Goal: Information Seeking & Learning: Learn about a topic

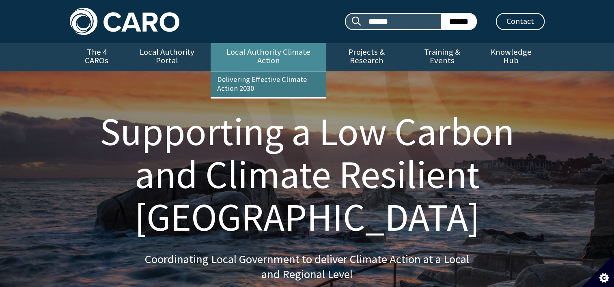
click at [256, 79] on link "Delivering Effective Climate Action 2030" at bounding box center [268, 84] width 116 height 25
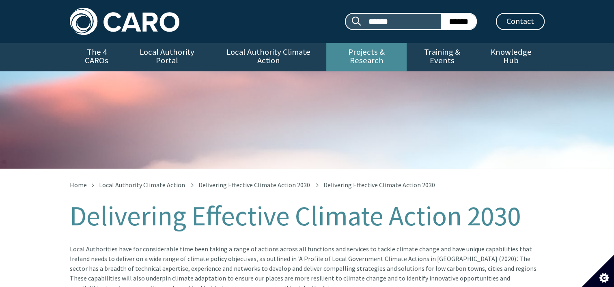
click at [373, 50] on link "Projects & Research" at bounding box center [366, 57] width 80 height 28
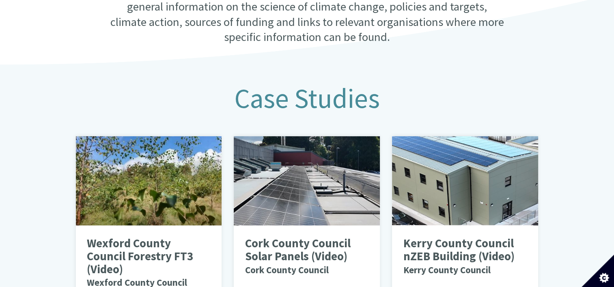
scroll to position [365, 0]
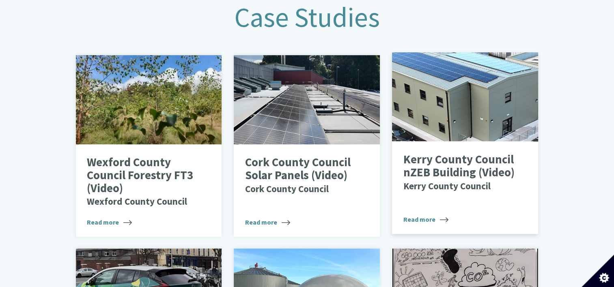
click at [457, 156] on p "Kerry County Council nZEB Building (Video) Kerry County Council" at bounding box center [459, 172] width 112 height 39
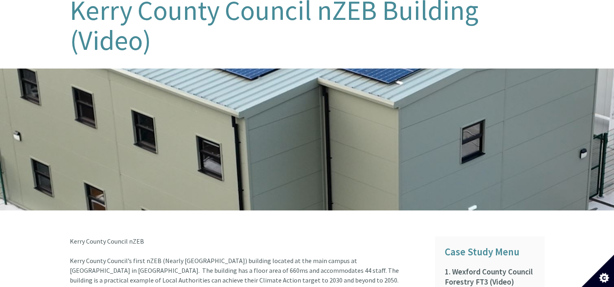
scroll to position [243, 0]
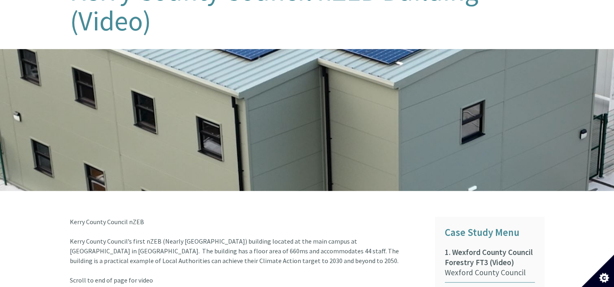
drag, startPoint x: 273, startPoint y: 157, endPoint x: 203, endPoint y: 118, distance: 80.0
drag, startPoint x: 203, startPoint y: 118, endPoint x: 168, endPoint y: 151, distance: 47.6
click at [167, 151] on div at bounding box center [307, 120] width 614 height 142
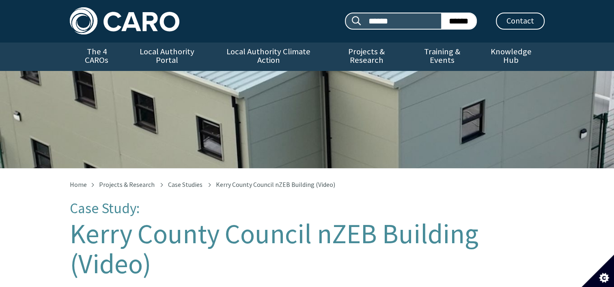
scroll to position [0, 0]
drag, startPoint x: 296, startPoint y: 120, endPoint x: 251, endPoint y: 128, distance: 46.1
click at [251, 128] on div "Kerry County Council nZEB Building (Video)" at bounding box center [307, 119] width 614 height 97
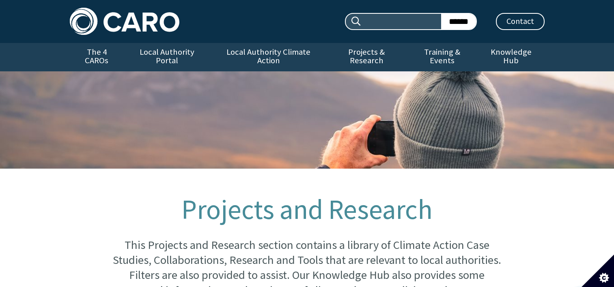
scroll to position [373, 0]
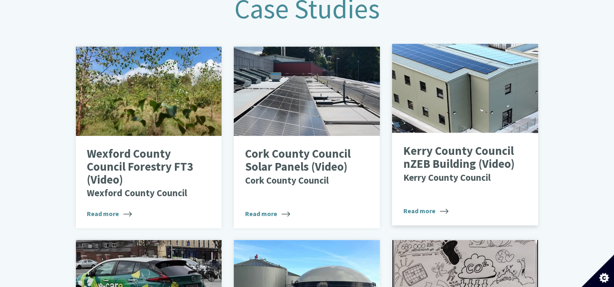
drag, startPoint x: 463, startPoint y: 96, endPoint x: 441, endPoint y: 86, distance: 24.5
drag, startPoint x: 441, startPoint y: 86, endPoint x: 423, endPoint y: 82, distance: 18.0
click at [423, 81] on div at bounding box center [465, 88] width 146 height 89
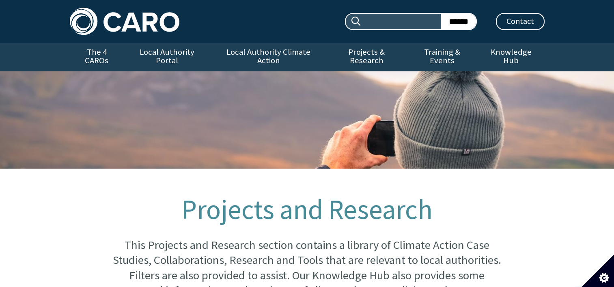
scroll to position [382, 0]
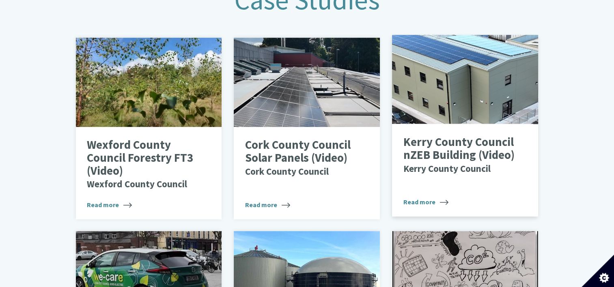
click at [421, 143] on p "Kerry County Council nZEB Building (Video) Kerry County Council" at bounding box center [459, 155] width 112 height 39
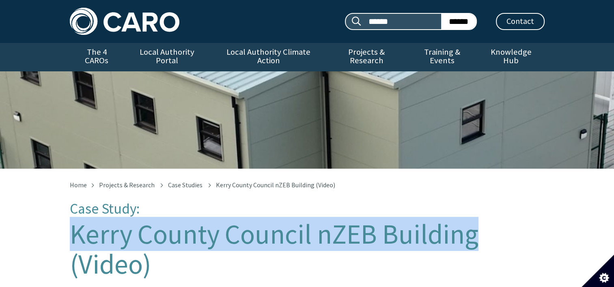
drag, startPoint x: 73, startPoint y: 231, endPoint x: 485, endPoint y: 233, distance: 412.4
click at [485, 233] on h1 "Kerry County Council nZEB Building (Video)" at bounding box center [307, 249] width 474 height 60
copy h1 "Kerry County Council [GEOGRAPHIC_DATA]"
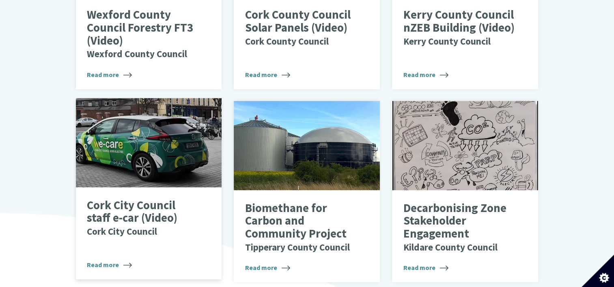
scroll to position [431, 0]
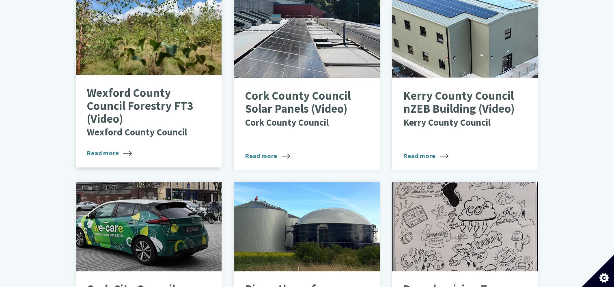
click at [159, 87] on p "Wexford County Council Forestry FT3 (Video) Wexford County Council" at bounding box center [143, 112] width 112 height 51
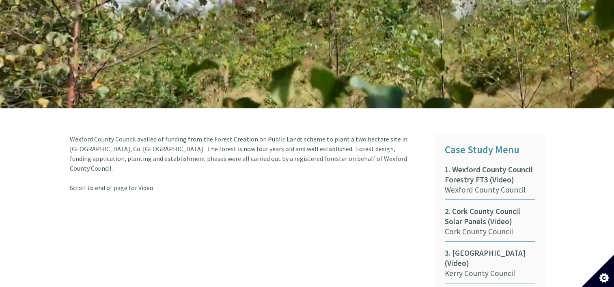
scroll to position [406, 0]
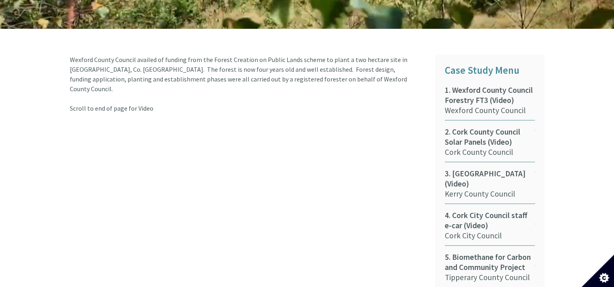
click at [71, 55] on article "Wexford County Council availed of funding from the Forest Creation on Public La…" at bounding box center [246, 84] width 353 height 58
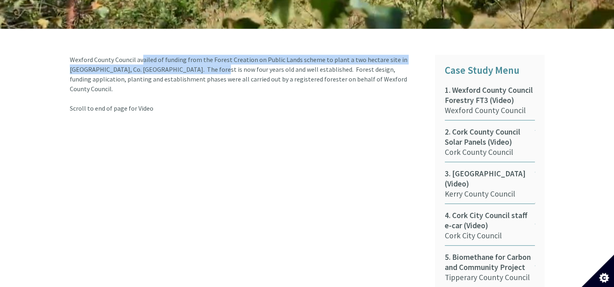
drag, startPoint x: 69, startPoint y: 49, endPoint x: 142, endPoint y: 58, distance: 73.1
click at [142, 58] on article "Wexford County Council availed of funding from the Forest Creation on Public La…" at bounding box center [246, 84] width 353 height 58
copy article "Wexford County Council availed of funding from the Forest Creation on Public La…"
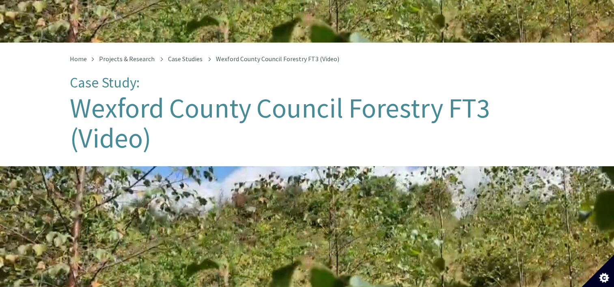
scroll to position [122, 0]
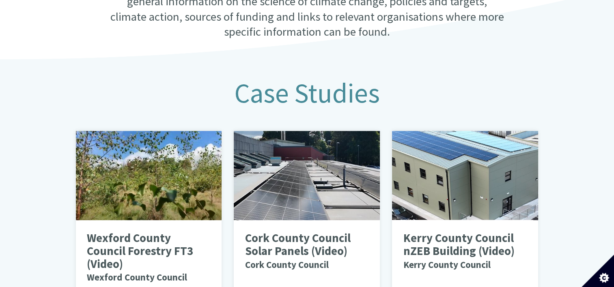
scroll to position [279, 0]
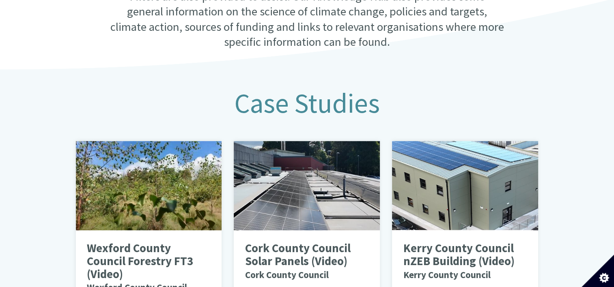
drag, startPoint x: 89, startPoint y: 172, endPoint x: 58, endPoint y: 178, distance: 31.7
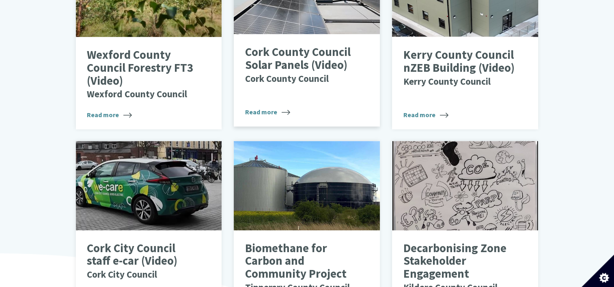
scroll to position [482, 0]
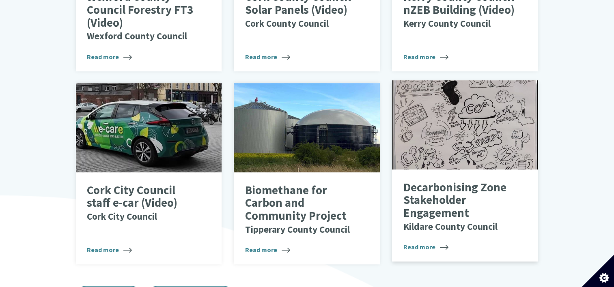
scroll to position [529, 0]
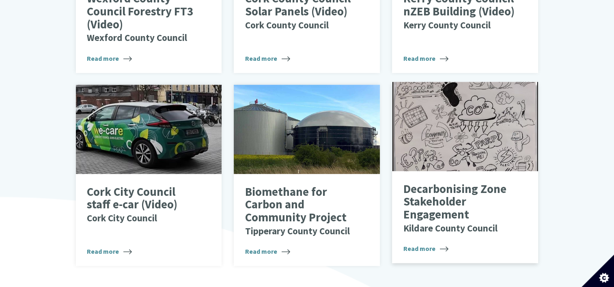
click at [471, 143] on div "DZ_case study" at bounding box center [465, 126] width 146 height 89
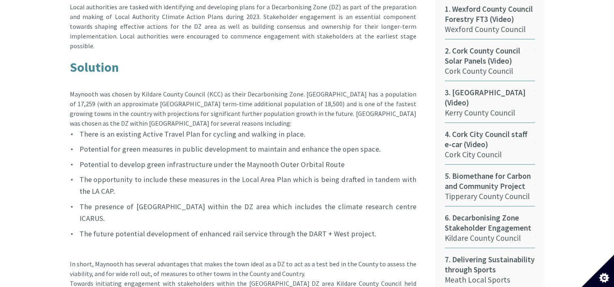
scroll to position [527, 0]
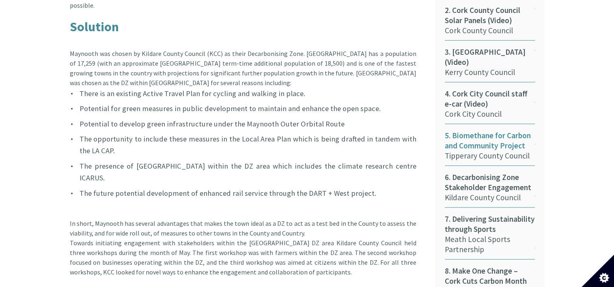
click at [485, 131] on span "5. Biomethane for Carbon and Community Project" at bounding box center [489, 141] width 90 height 20
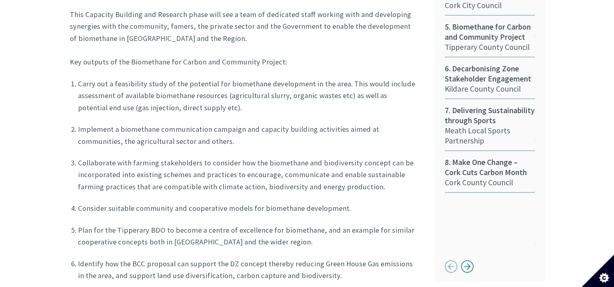
scroll to position [649, 0]
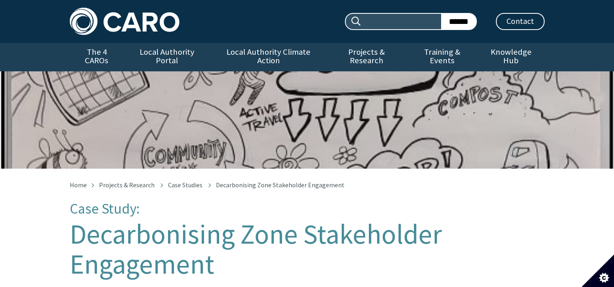
scroll to position [484, 0]
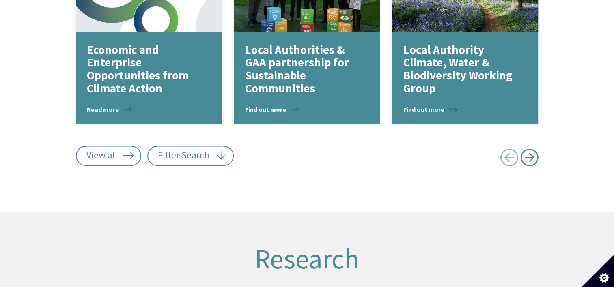
scroll to position [1178, 0]
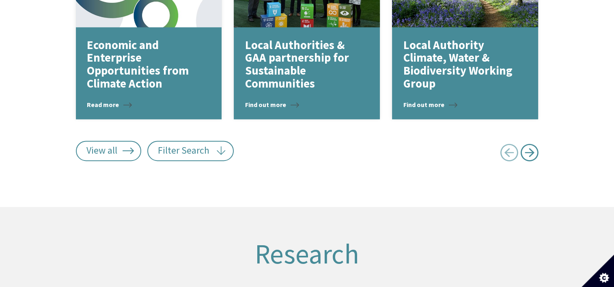
click at [532, 144] on span "Next page" at bounding box center [529, 153] width 18 height 18
type input "******"
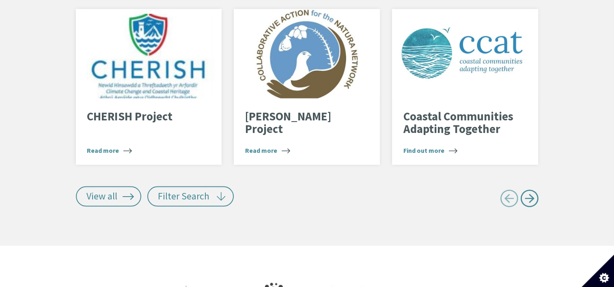
scroll to position [1624, 0]
